Goal: Information Seeking & Learning: Learn about a topic

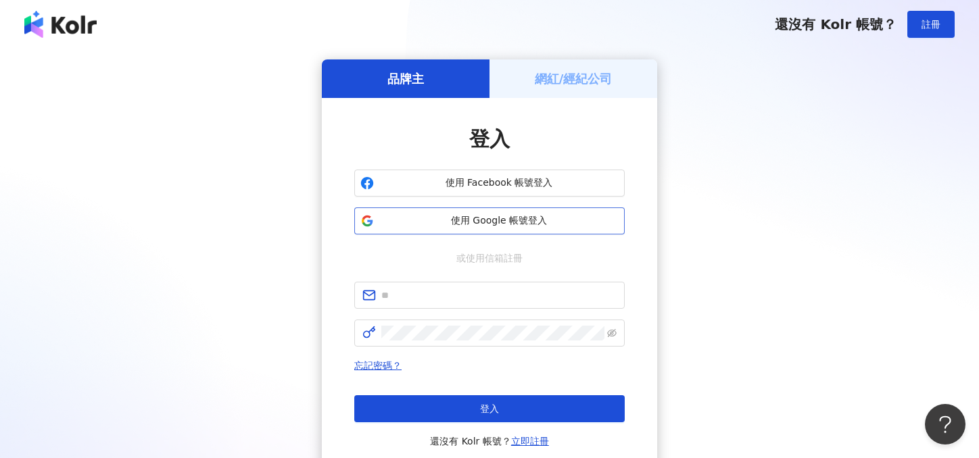
click at [463, 214] on button "使用 Google 帳號登入" at bounding box center [489, 220] width 270 height 27
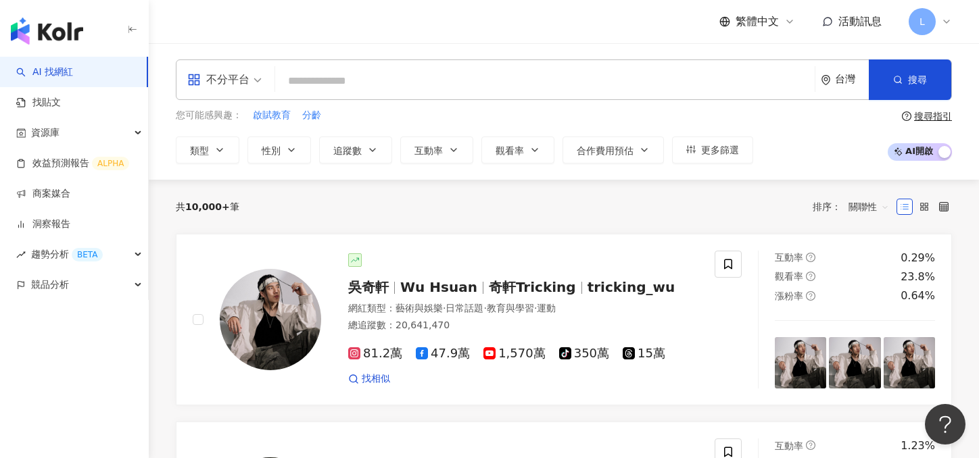
click at [438, 78] on input "search" at bounding box center [544, 81] width 528 height 26
type input "***"
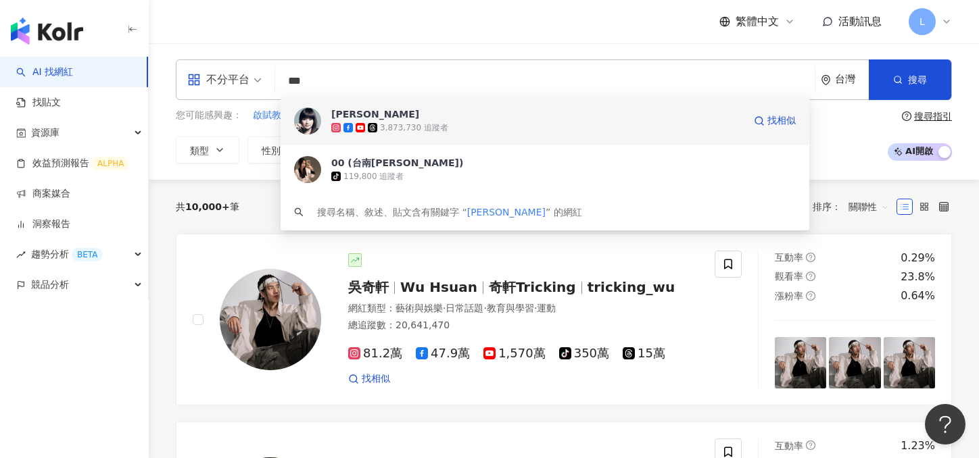
click at [434, 115] on span "[PERSON_NAME]" at bounding box center [537, 114] width 412 height 14
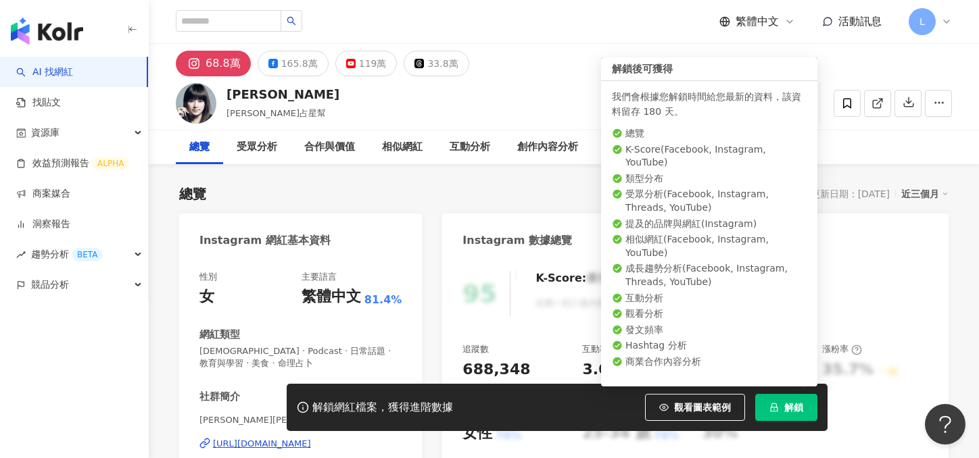
click at [778, 413] on button "解鎖" at bounding box center [786, 407] width 62 height 27
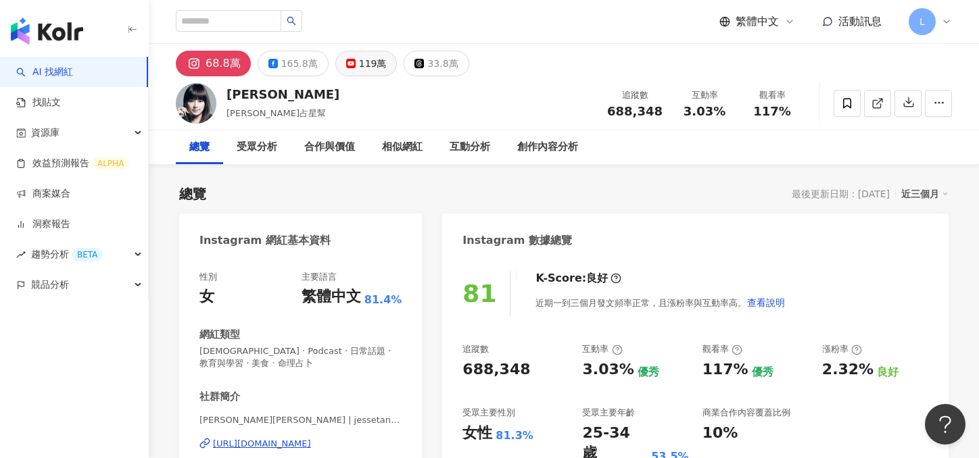
click at [359, 62] on div "119萬" at bounding box center [373, 63] width 28 height 19
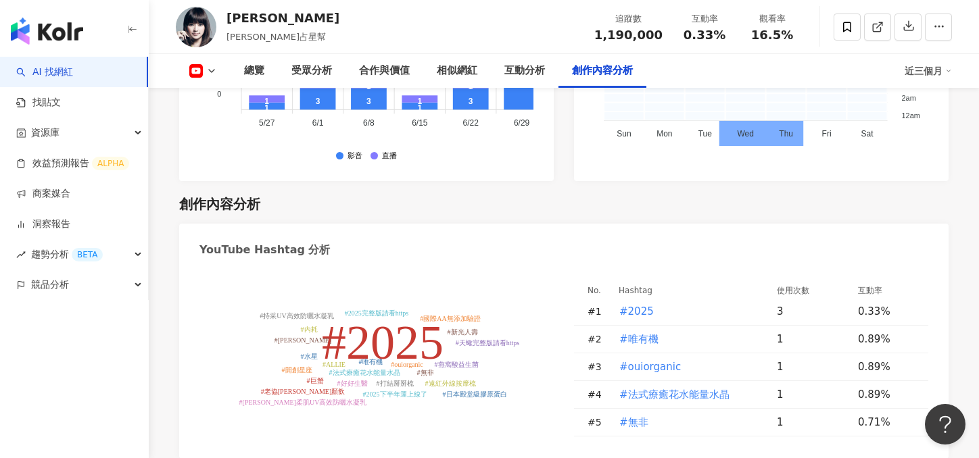
scroll to position [3616, 0]
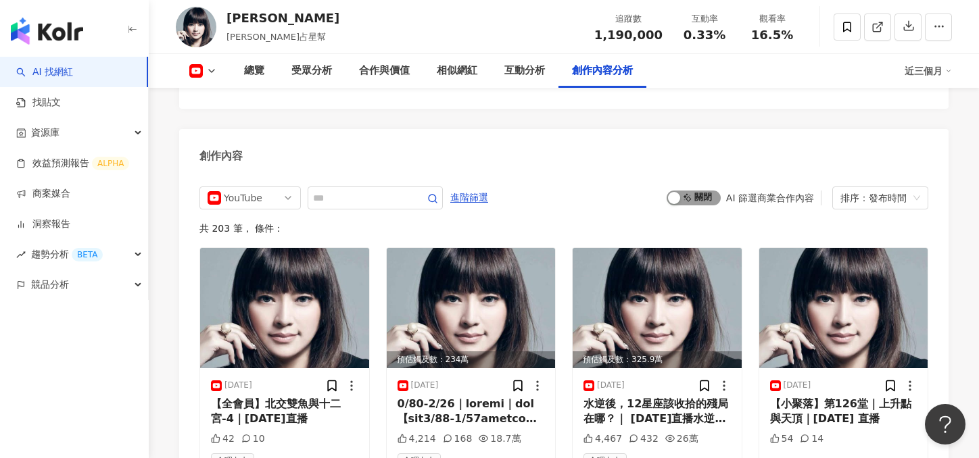
click at [678, 192] on div "button" at bounding box center [674, 198] width 12 height 12
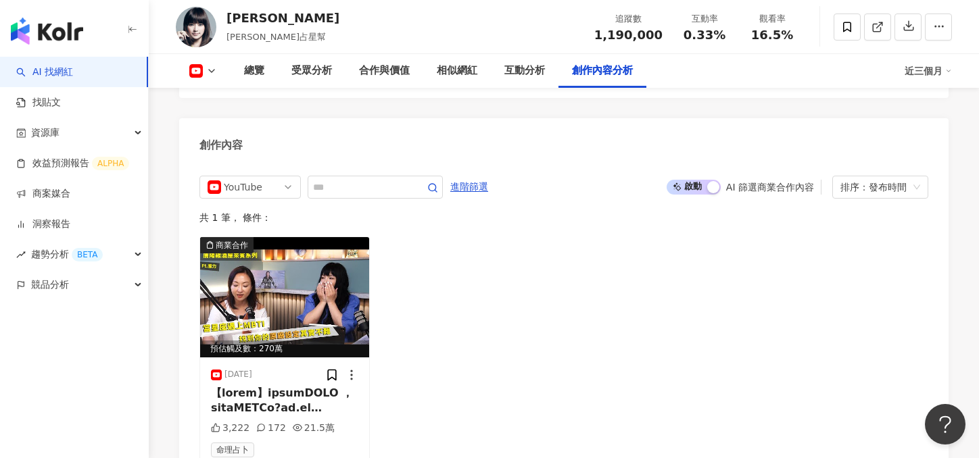
click at [684, 176] on div "啟動 關閉 AI 篩選商業合作內容 排序：發布時間" at bounding box center [797, 187] width 262 height 23
click at [686, 180] on span "啟動 關閉" at bounding box center [693, 187] width 54 height 15
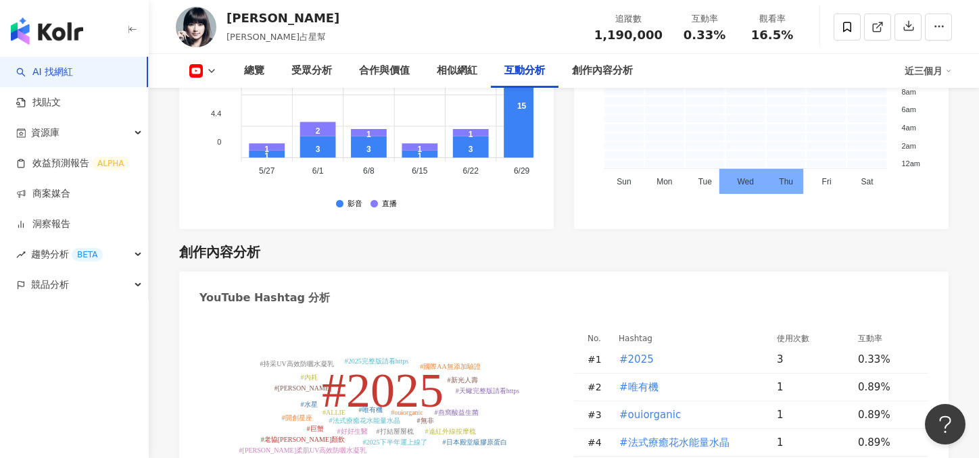
scroll to position [3161, 0]
